Goal: Transaction & Acquisition: Obtain resource

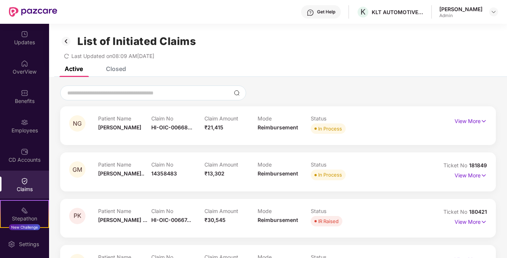
click at [24, 185] on div "Claims" at bounding box center [24, 188] width 49 height 7
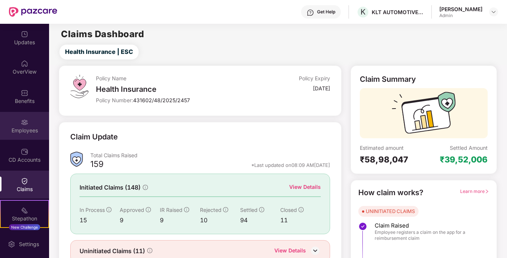
click at [22, 122] on img at bounding box center [24, 122] width 7 height 7
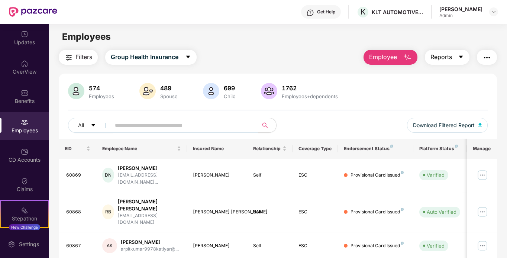
click at [451, 60] on span "Reports" at bounding box center [441, 56] width 22 height 9
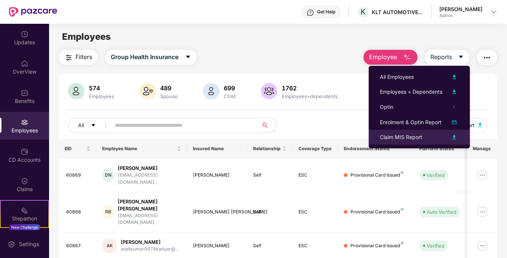
click at [397, 137] on div "Claim MIS Report" at bounding box center [401, 137] width 42 height 8
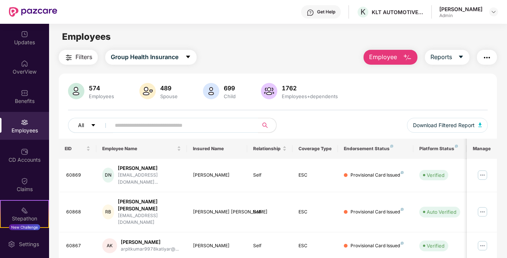
click at [95, 124] on icon "caret-down" at bounding box center [93, 125] width 5 height 5
click at [332, 113] on div "574 Employees 489 Spouse 699 Child 1762 Employees+dependents All Download Filte…" at bounding box center [278, 111] width 439 height 56
click at [87, 56] on span "Filters" at bounding box center [83, 56] width 17 height 9
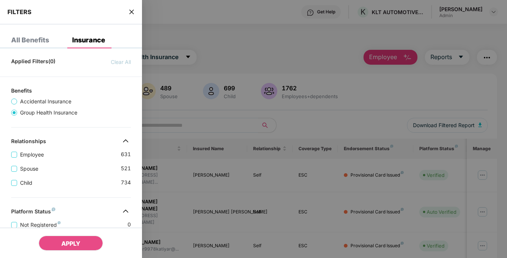
click at [28, 41] on div "All Benefits" at bounding box center [30, 39] width 38 height 7
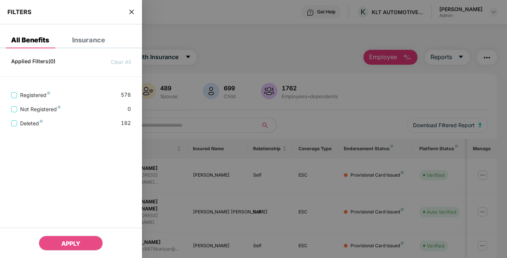
click at [79, 38] on div "Insurance" at bounding box center [88, 39] width 33 height 7
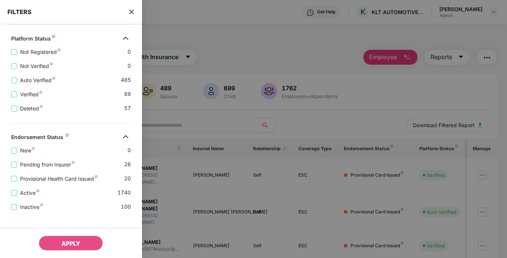
scroll to position [182, 0]
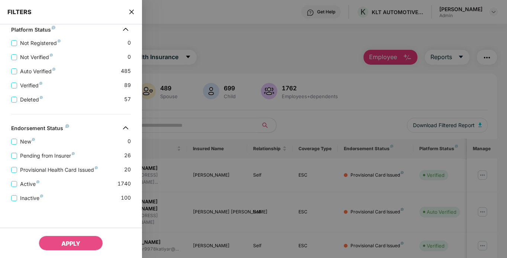
click at [286, 57] on div at bounding box center [253, 129] width 507 height 258
click at [130, 14] on icon "close" at bounding box center [132, 12] width 6 height 6
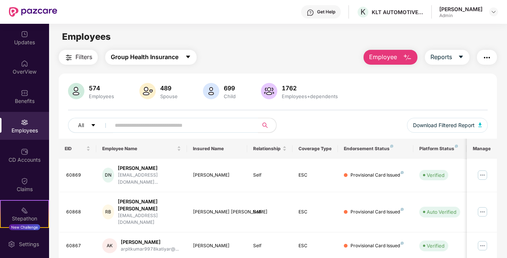
click at [187, 58] on icon "caret-down" at bounding box center [188, 57] width 6 height 6
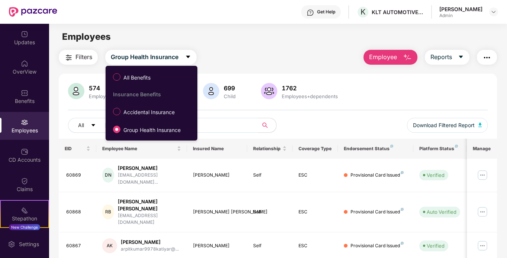
click at [252, 64] on div "Filters Group Health Insurance Employee Reports" at bounding box center [278, 57] width 439 height 15
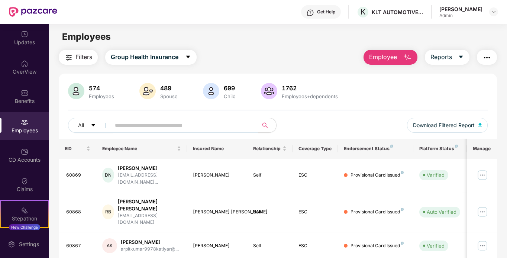
click at [491, 60] on img "button" at bounding box center [486, 57] width 9 height 9
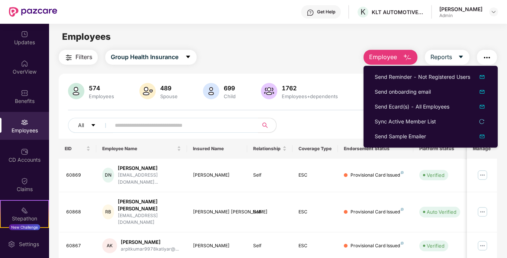
click at [289, 47] on main "Employees Filters Group Health Insurance Employee Reports 574 Employees 489 Spo…" at bounding box center [278, 153] width 458 height 258
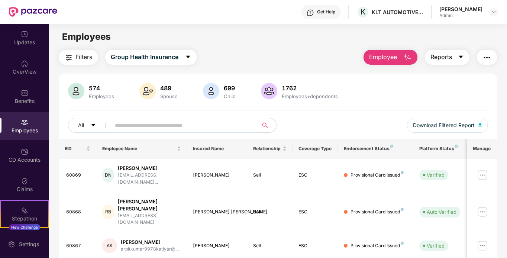
click at [463, 56] on icon "caret-down" at bounding box center [461, 57] width 4 height 3
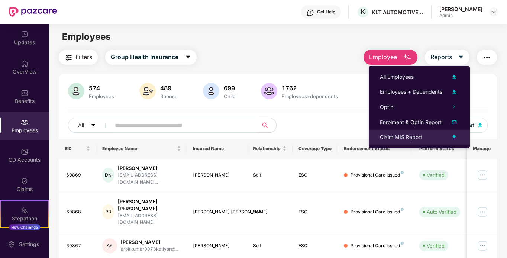
click at [414, 136] on div "Claim MIS Report" at bounding box center [401, 137] width 42 height 8
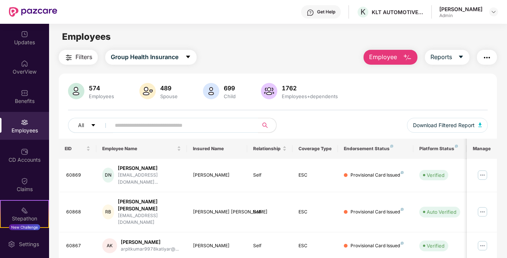
click at [427, 92] on div "574 Employees 489 Spouse 699 Child 1762 Employees+dependents" at bounding box center [278, 92] width 420 height 18
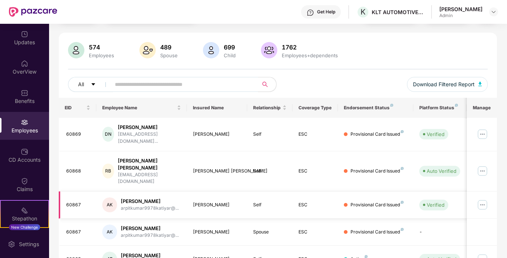
scroll to position [0, 0]
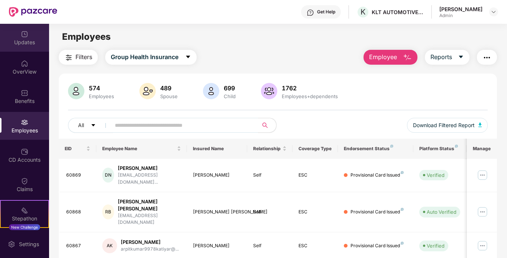
click at [25, 39] on div "Updates" at bounding box center [24, 42] width 49 height 7
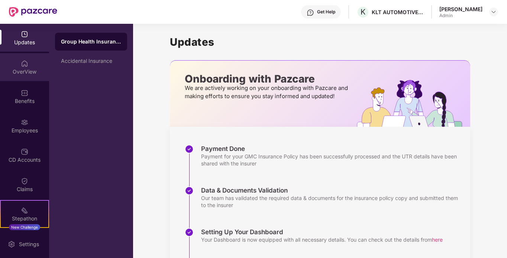
click at [26, 62] on img at bounding box center [24, 63] width 7 height 7
